Goal: Task Accomplishment & Management: Manage account settings

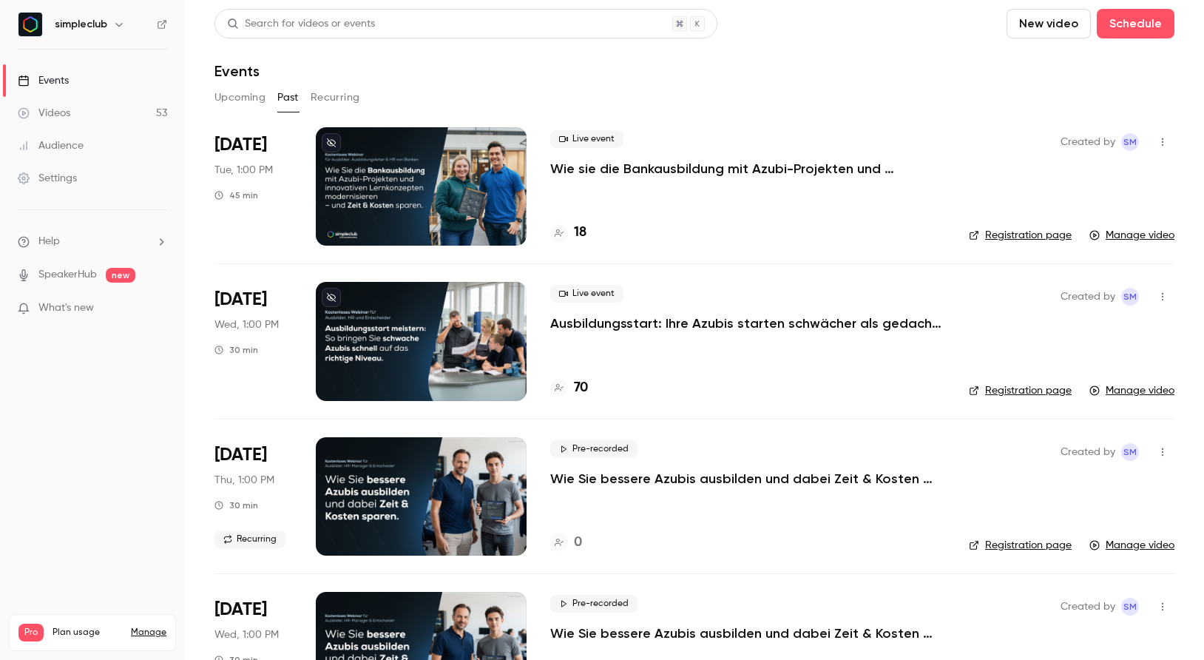
click at [237, 101] on button "Upcoming" at bounding box center [239, 98] width 51 height 24
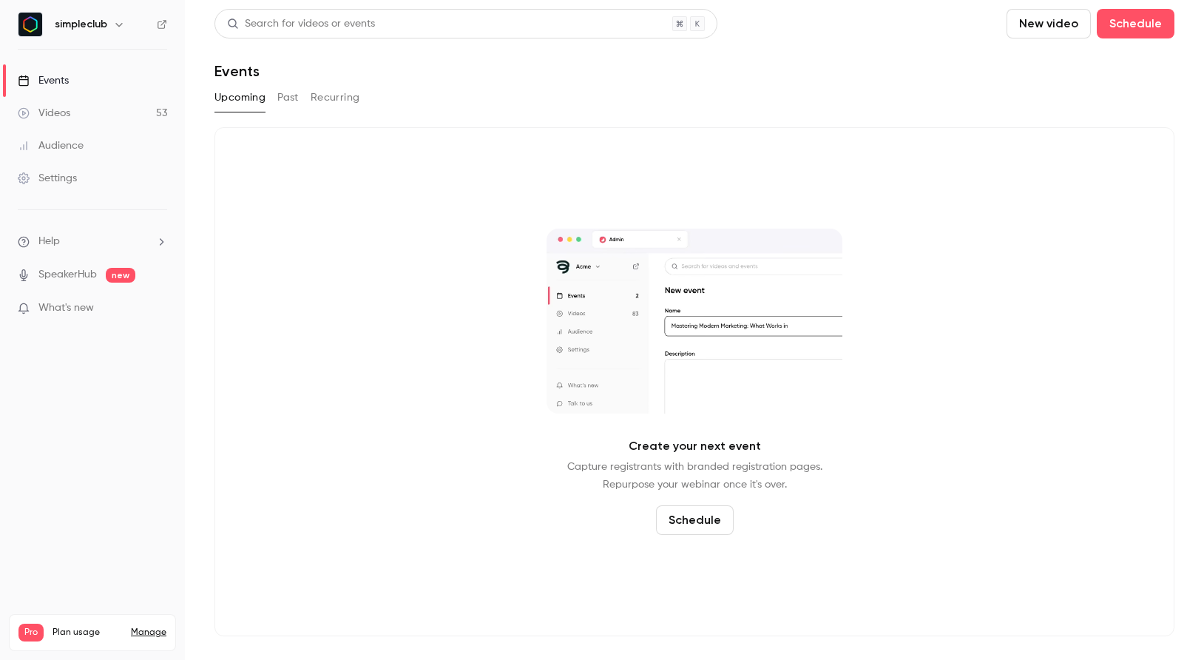
click at [283, 103] on button "Past" at bounding box center [287, 98] width 21 height 24
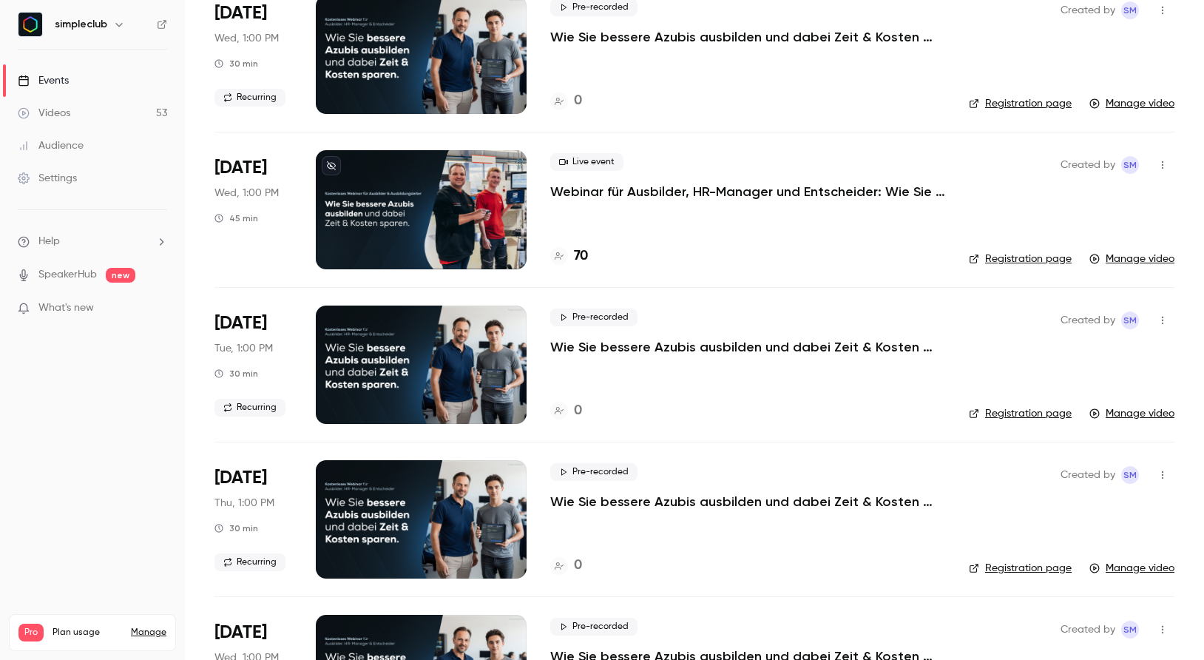
scroll to position [591, 0]
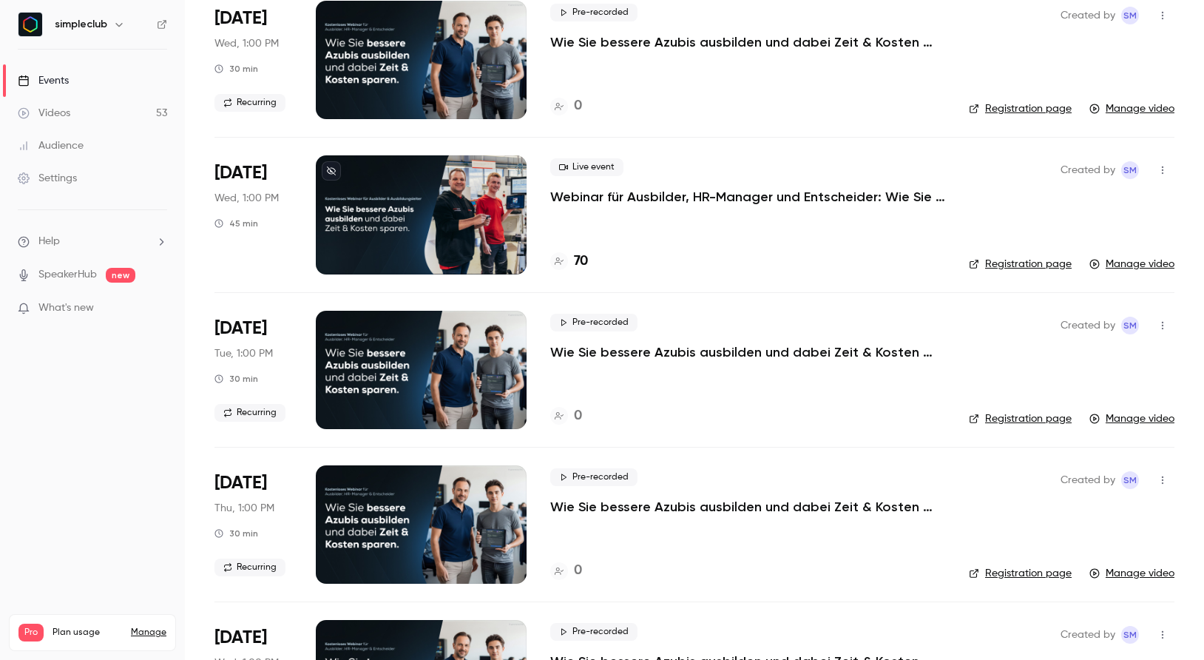
click at [697, 192] on p "Webinar für Ausbilder, HR-Manager und Entscheider: Wie Sie bessere Azubis ausbi…" at bounding box center [747, 197] width 395 height 18
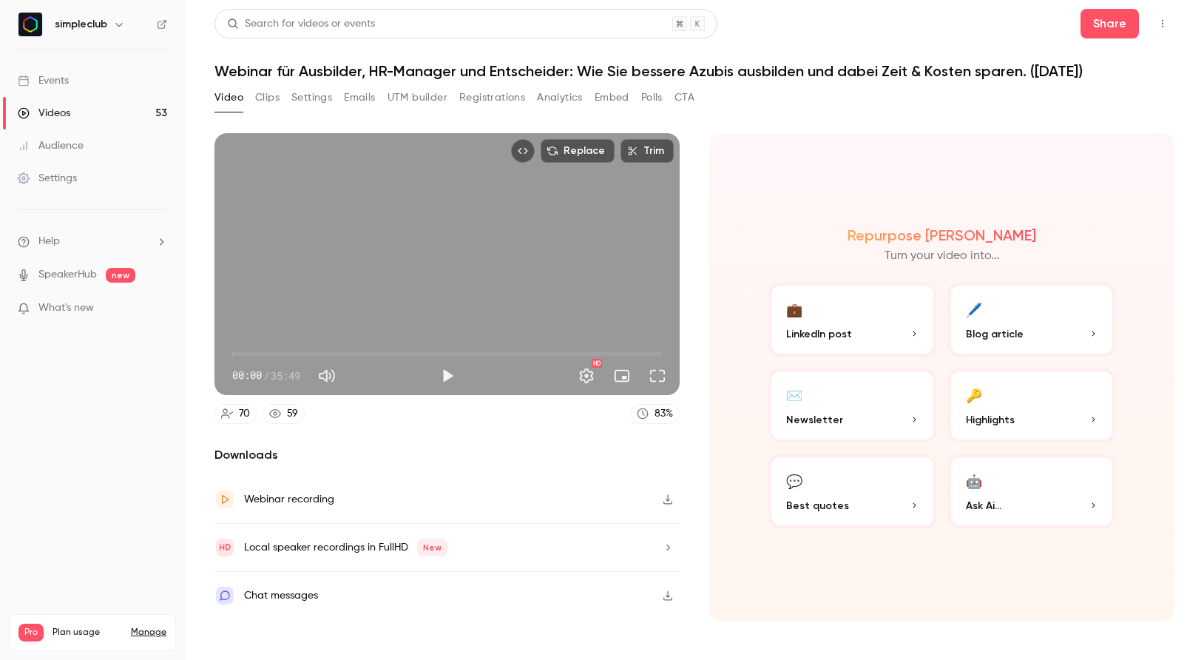
click at [44, 108] on div "Videos" at bounding box center [44, 113] width 53 height 15
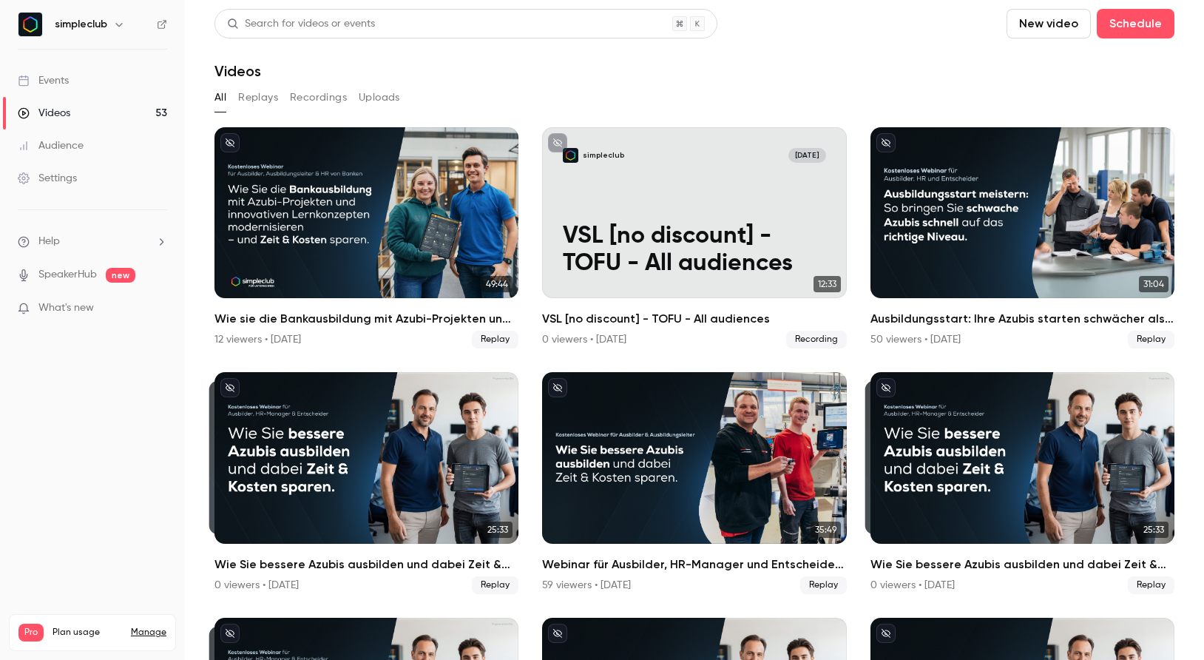
click at [76, 186] on link "Settings" at bounding box center [92, 178] width 185 height 33
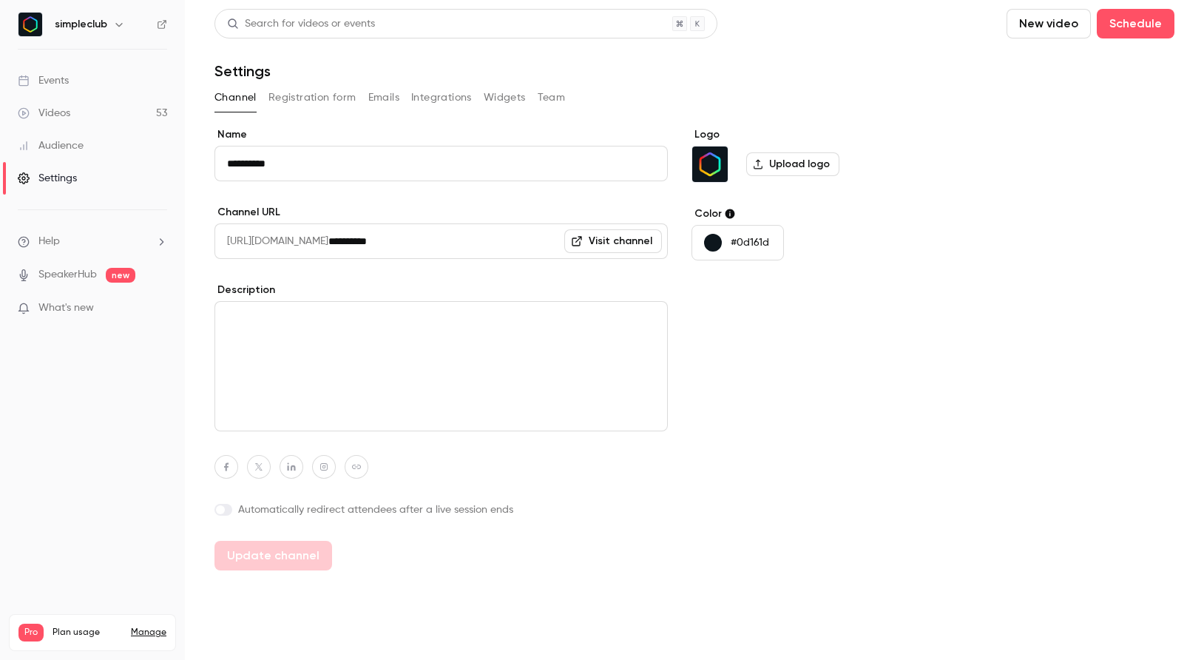
click at [554, 92] on button "Team" at bounding box center [552, 98] width 28 height 24
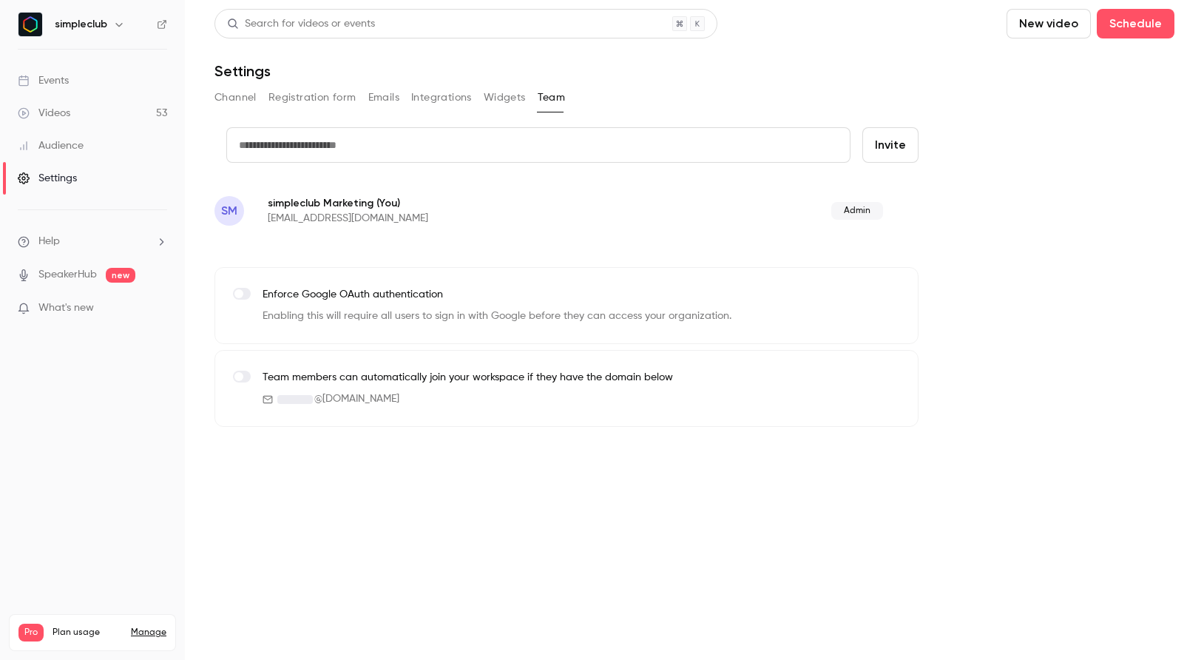
click at [365, 149] on input "text" at bounding box center [538, 144] width 624 height 35
type input "**********"
click at [862, 127] on button "Invite" at bounding box center [890, 144] width 56 height 35
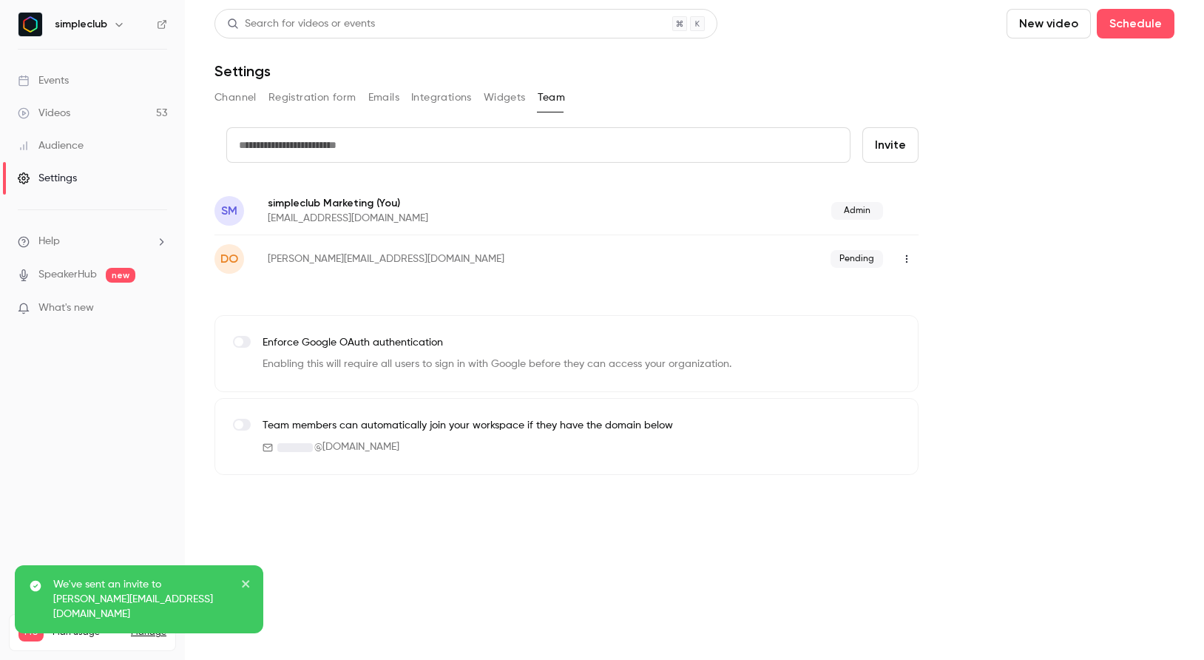
click at [899, 259] on button "button" at bounding box center [907, 259] width 24 height 24
click at [964, 250] on div at bounding box center [602, 330] width 1204 height 660
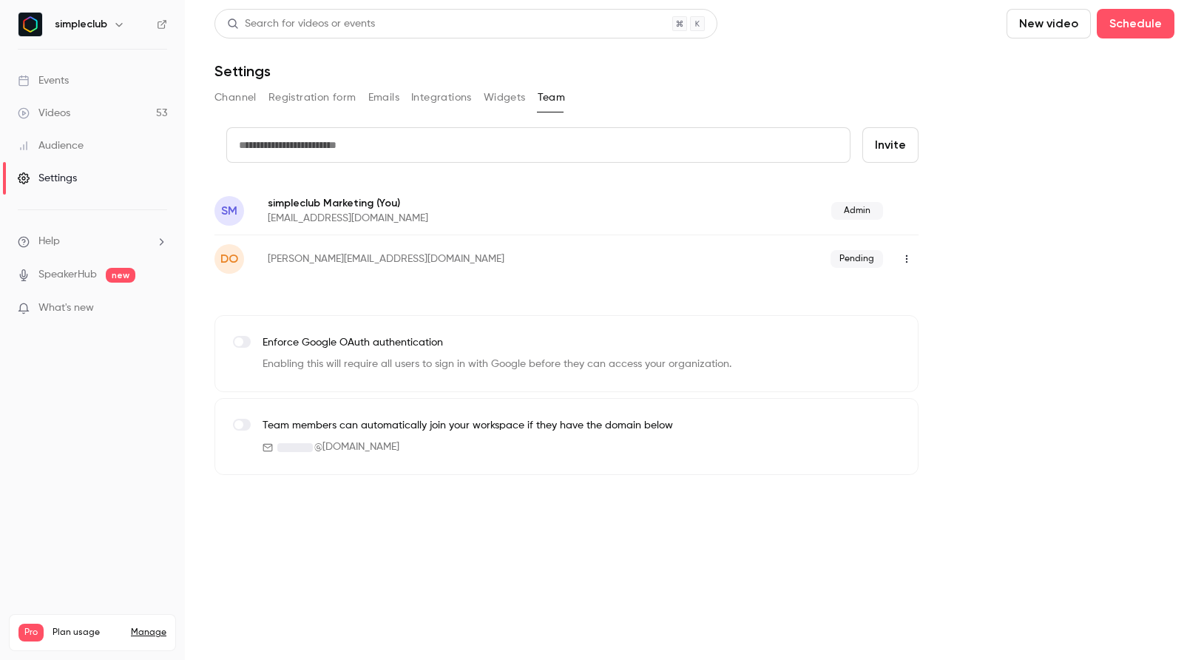
click at [145, 626] on link "Manage" at bounding box center [148, 632] width 35 height 12
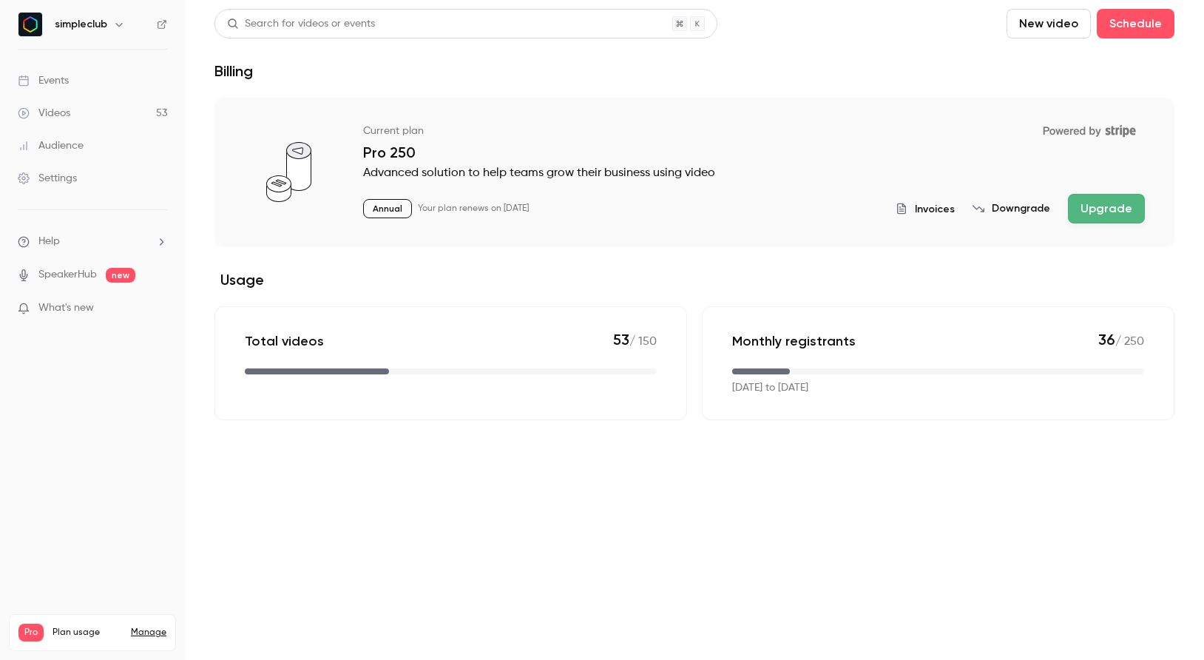
click at [57, 183] on div "Settings" at bounding box center [47, 178] width 59 height 15
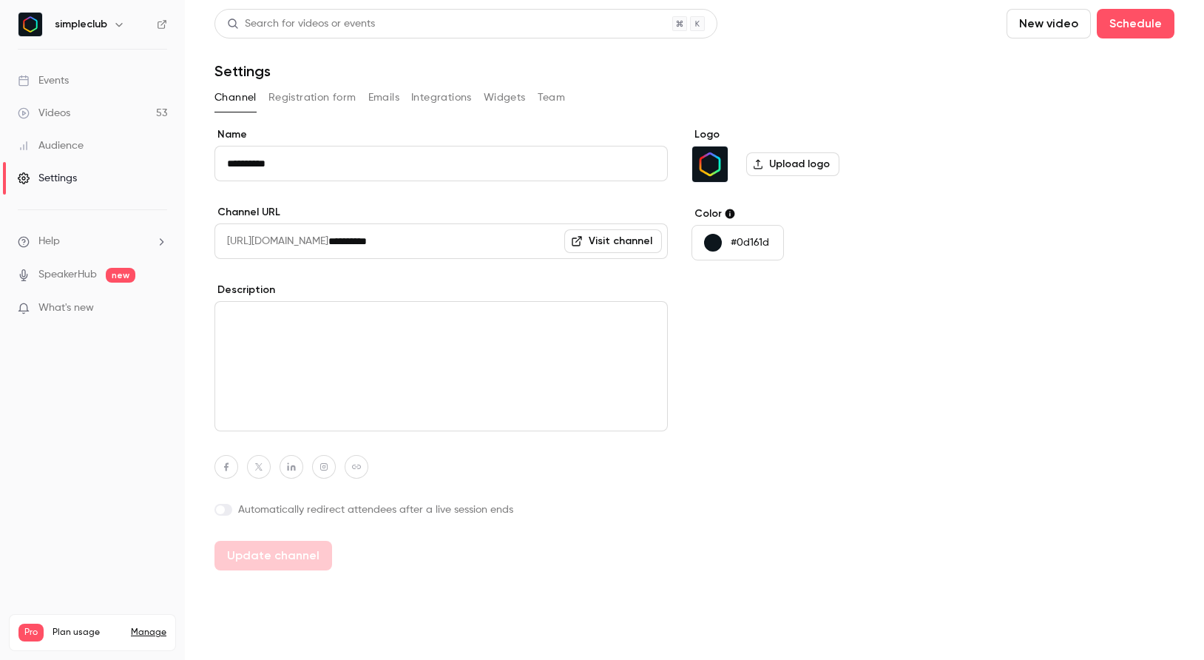
click at [329, 97] on button "Registration form" at bounding box center [312, 98] width 88 height 24
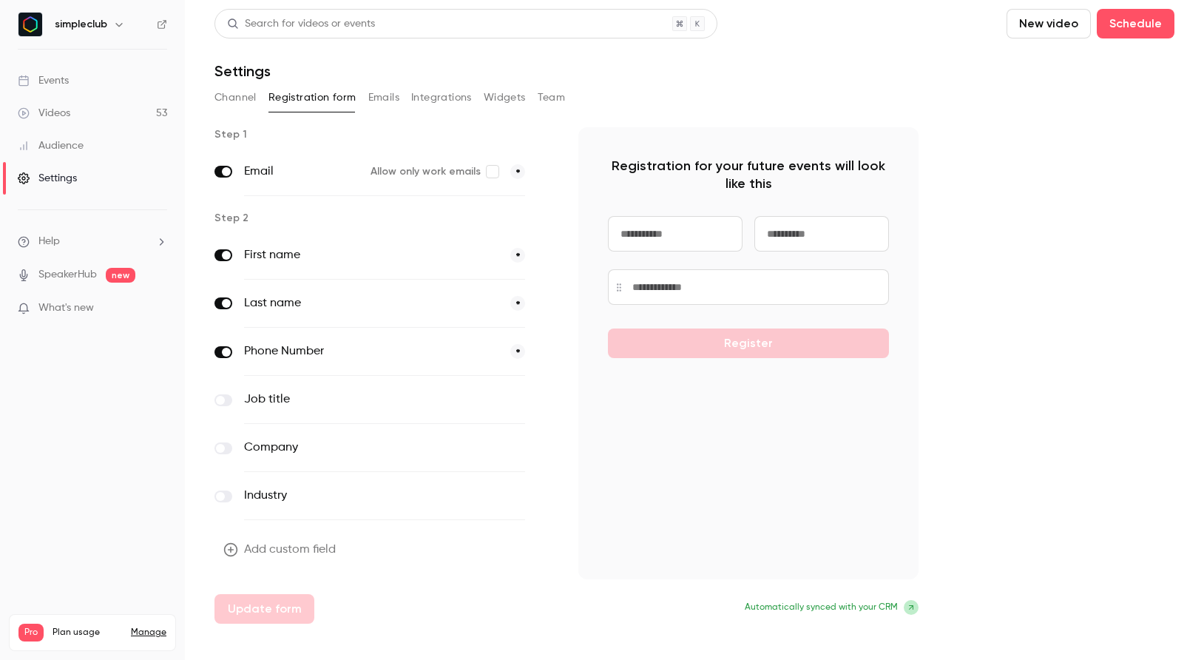
click at [368, 97] on button "Emails" at bounding box center [383, 98] width 31 height 24
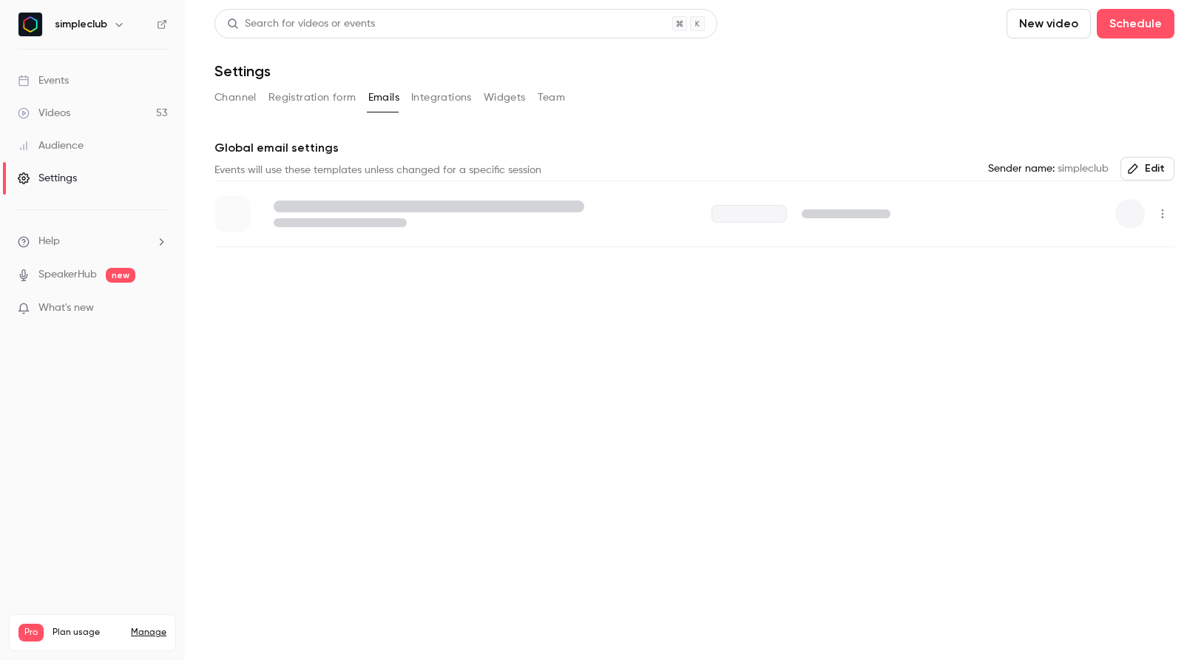
click at [226, 98] on button "Channel" at bounding box center [235, 98] width 42 height 24
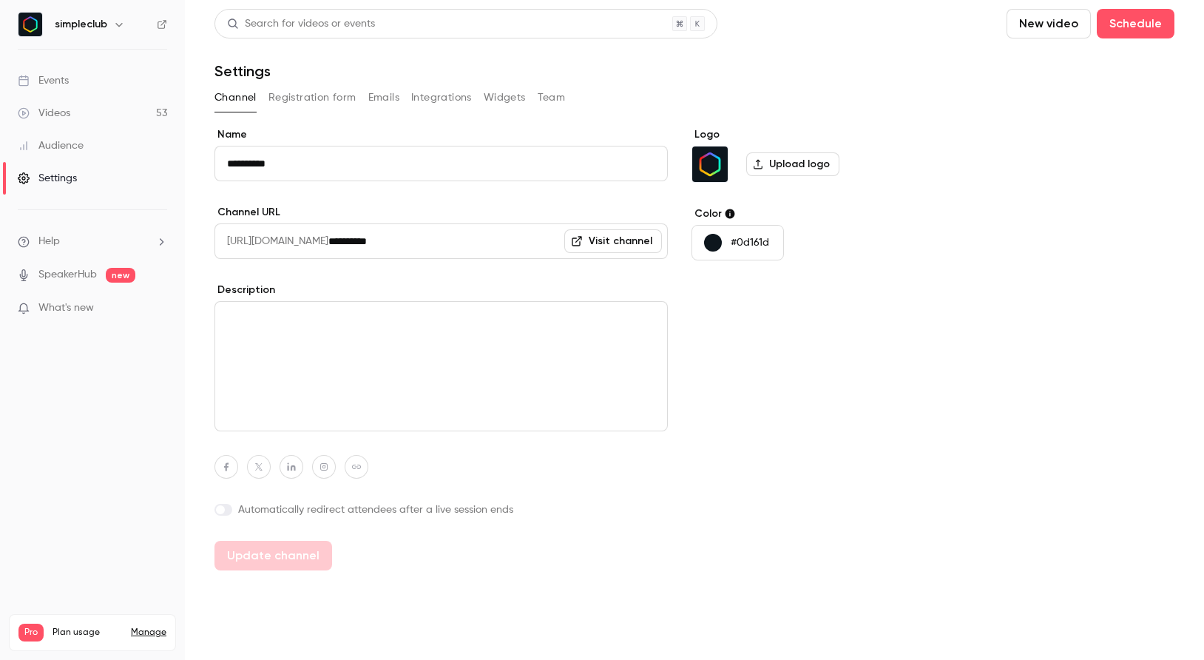
click at [544, 92] on button "Team" at bounding box center [552, 98] width 28 height 24
